Goal: Task Accomplishment & Management: Manage account settings

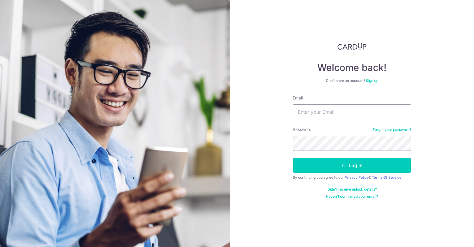
drag, startPoint x: 0, startPoint y: 0, endPoint x: 304, endPoint y: 111, distance: 323.7
click at [304, 111] on input "Email" at bounding box center [352, 111] width 119 height 15
type input "raymondtong@gworks.com.sg"
click at [293, 158] on button "Log in" at bounding box center [352, 165] width 119 height 15
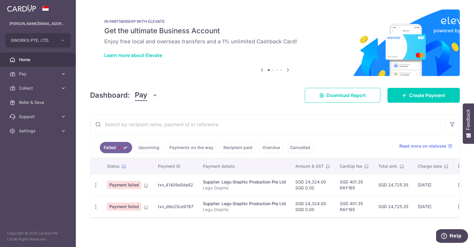
scroll to position [2, 0]
click at [36, 72] on span "Pay" at bounding box center [38, 74] width 39 height 6
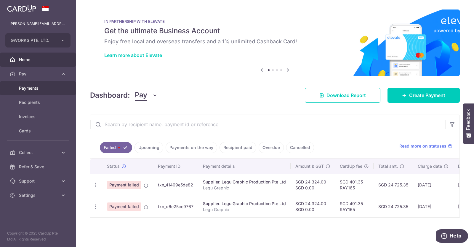
click at [32, 87] on span "Payments" at bounding box center [38, 88] width 39 height 6
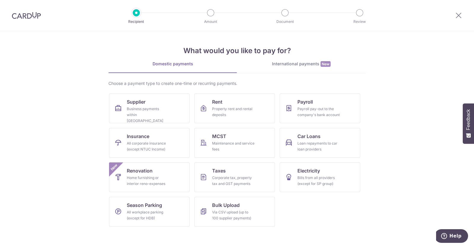
click at [23, 15] on img at bounding box center [26, 15] width 29 height 7
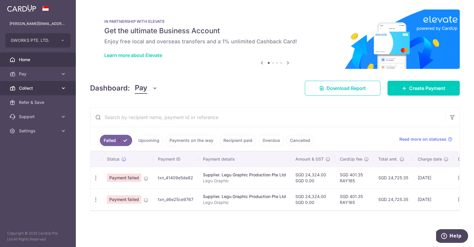
click at [36, 89] on span "Collect" at bounding box center [38, 88] width 39 height 6
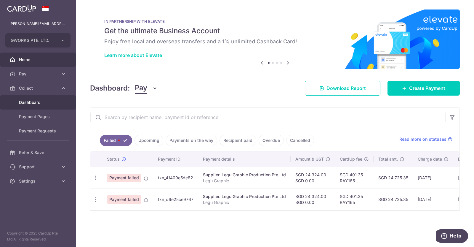
click at [31, 100] on span "Dashboard" at bounding box center [38, 102] width 39 height 6
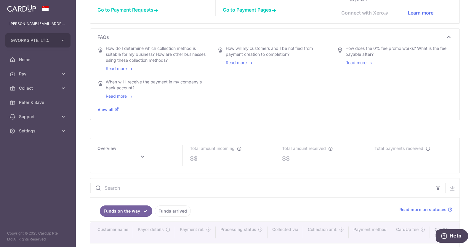
scroll to position [259, 0]
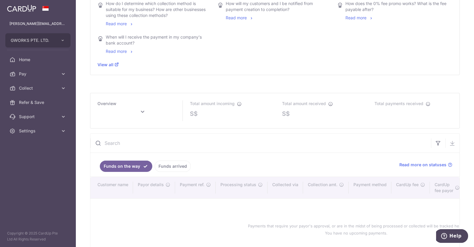
type input "September 2025"
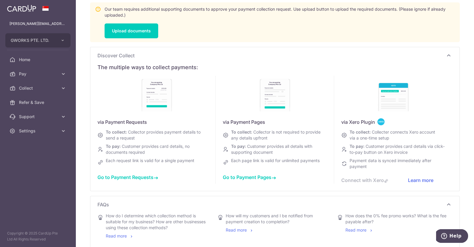
scroll to position [0, 0]
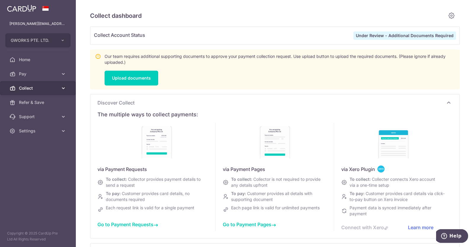
click at [44, 88] on span "Collect" at bounding box center [38, 88] width 39 height 6
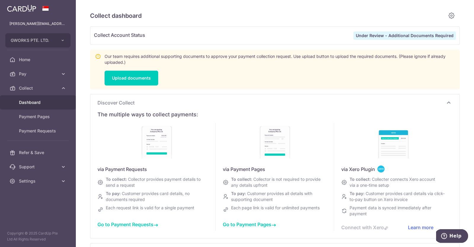
click at [37, 101] on span "Dashboard" at bounding box center [38, 102] width 39 height 6
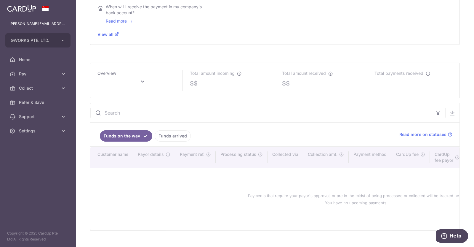
scroll to position [296, 0]
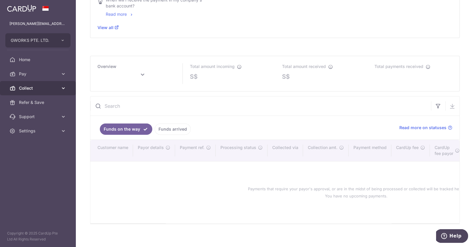
click at [47, 89] on span "Collect" at bounding box center [38, 88] width 39 height 6
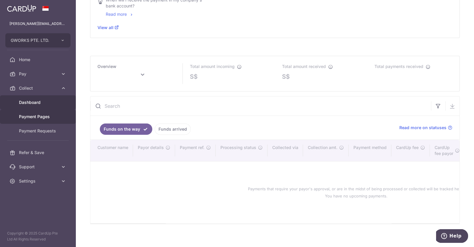
click at [42, 113] on span "Payment Pages" at bounding box center [38, 116] width 39 height 6
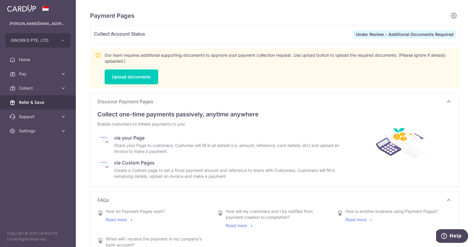
click at [44, 105] on span "Refer & Save" at bounding box center [38, 102] width 39 height 6
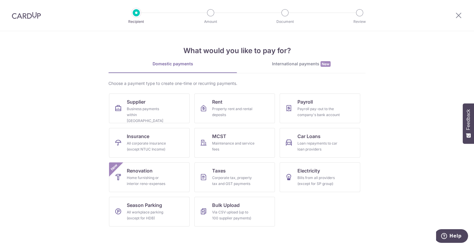
click at [23, 17] on img at bounding box center [26, 15] width 29 height 7
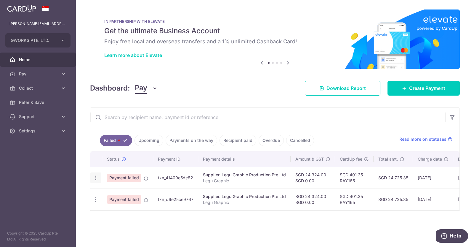
click at [95, 177] on icon "button" at bounding box center [96, 178] width 6 height 6
click at [116, 193] on span "Update payment" at bounding box center [127, 193] width 40 height 7
radio input "true"
type input "24,324.00"
type input "0.00"
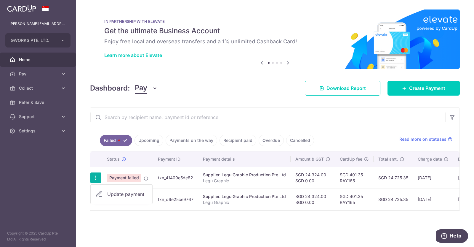
type input "Legu Graphic"
type input "RAY165"
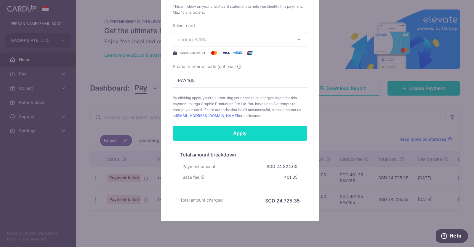
scroll to position [283, 0]
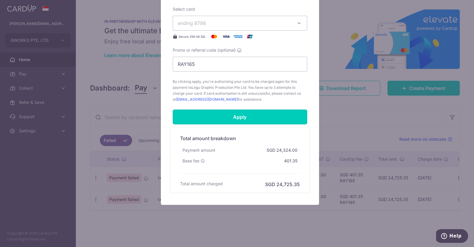
click at [270, 117] on input "Apply" at bounding box center [240, 116] width 135 height 15
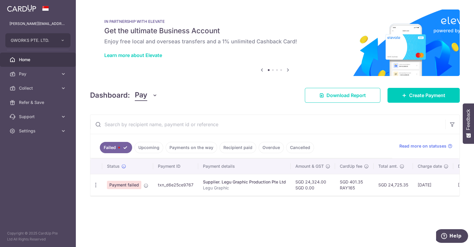
click at [237, 23] on p "IN PARTNERSHIP WITH ELEVATE" at bounding box center [274, 21] width 341 height 5
click at [41, 131] on span "Settings" at bounding box center [38, 131] width 39 height 6
click at [34, 160] on span "Logout" at bounding box center [38, 159] width 39 height 6
